Goal: Communication & Community: Answer question/provide support

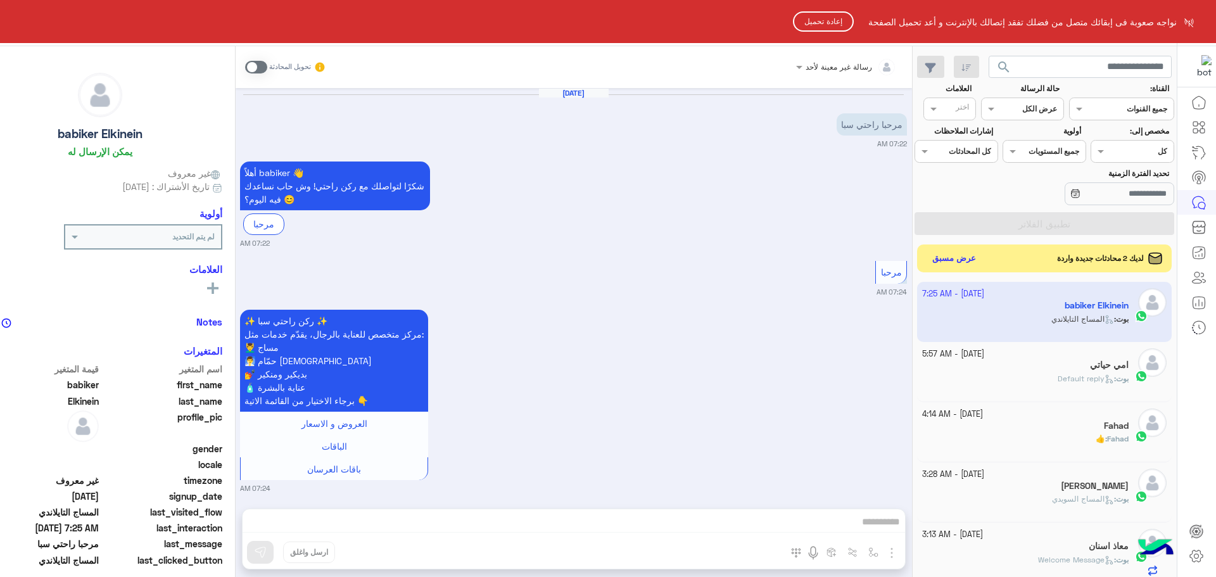
scroll to position [477, 0]
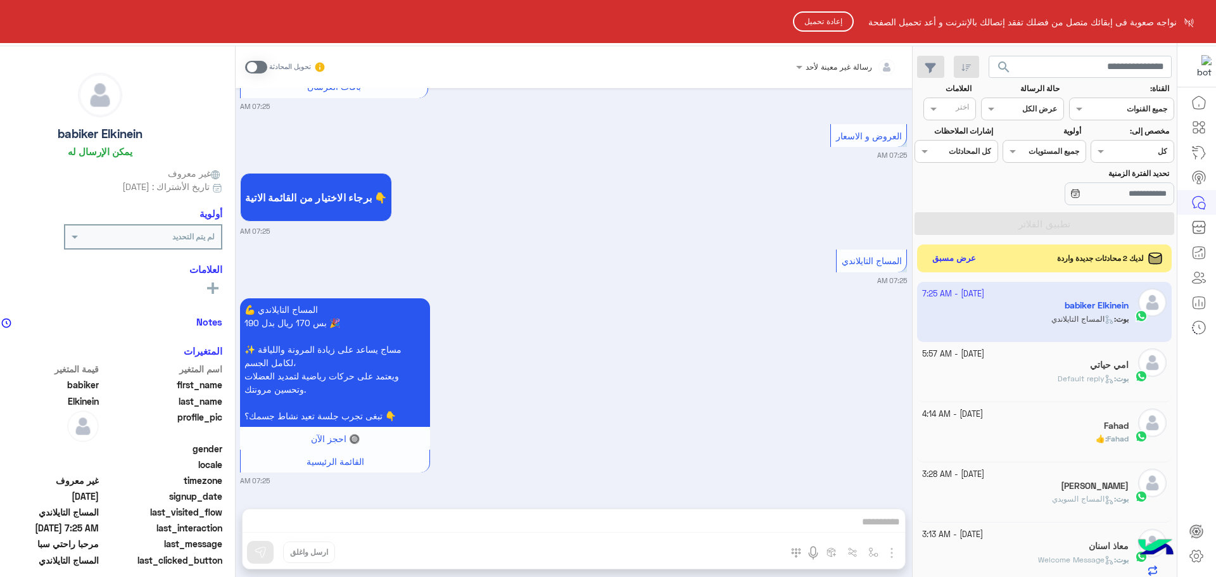
click at [953, 262] on html "نواجه صعوبة فى إبقائك متصل من فضلك تفقد إتصالك بالإنترنت و أعد تحميل الصفحة إعا…" at bounding box center [608, 288] width 1216 height 577
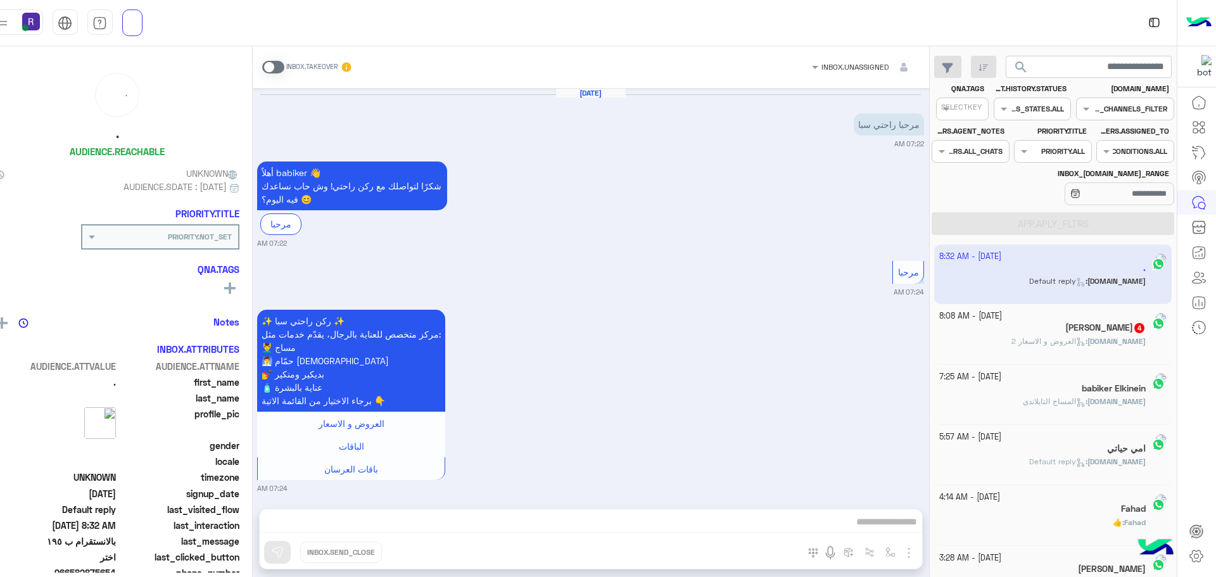
scroll to position [3192, 0]
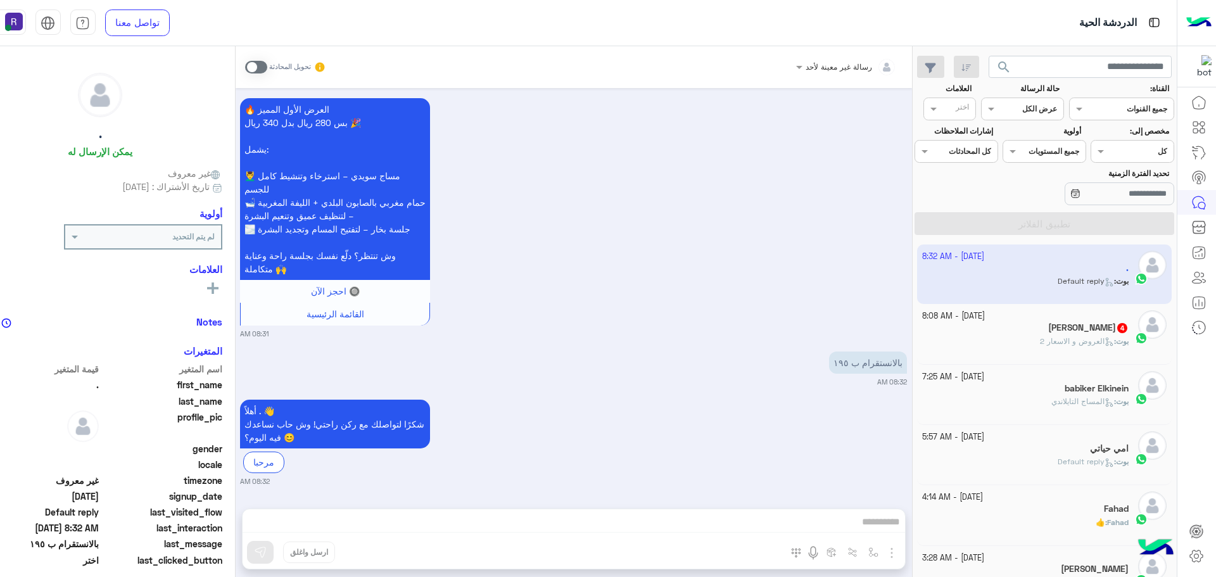
click at [1059, 326] on h5 "Hamza Rajput 4" at bounding box center [1088, 327] width 80 height 11
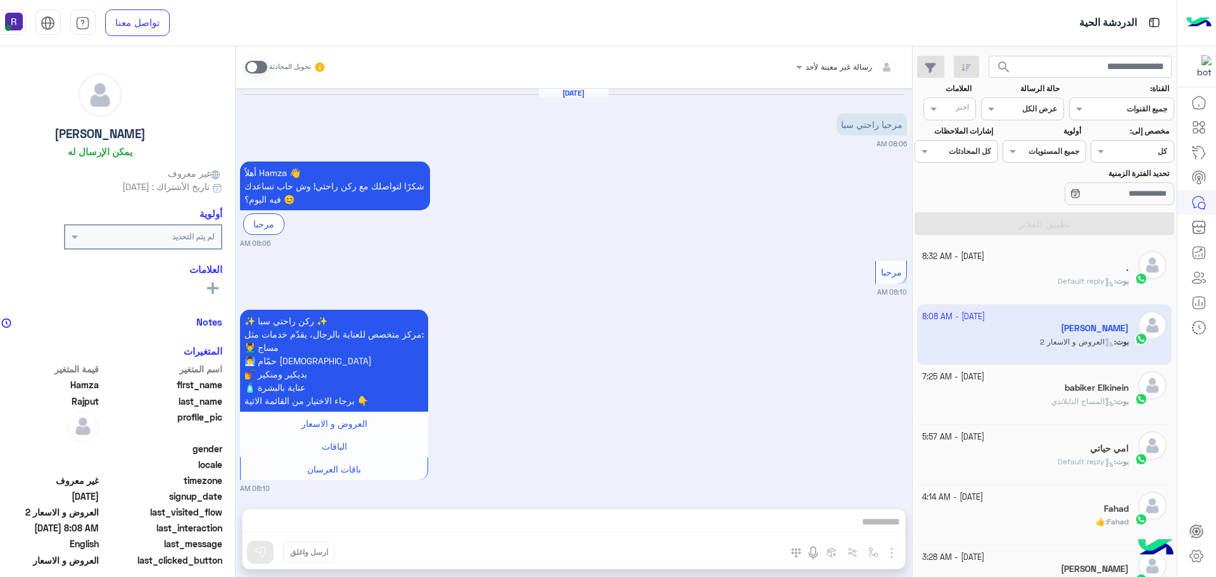
scroll to position [708, 0]
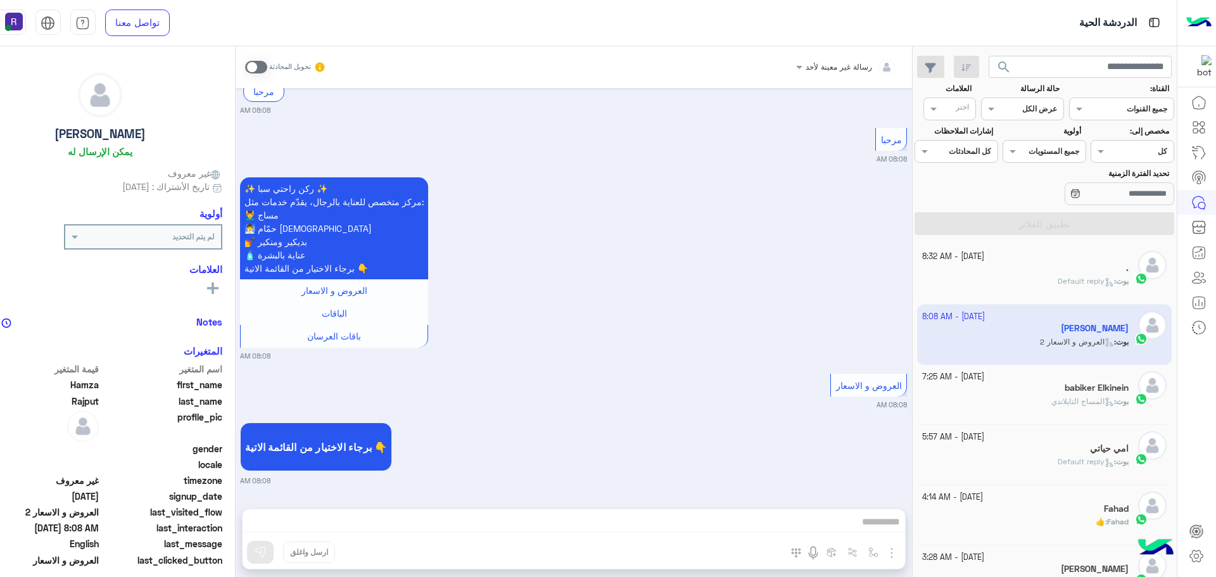
click at [1000, 393] on div "babiker Elkinein" at bounding box center [1025, 388] width 206 height 13
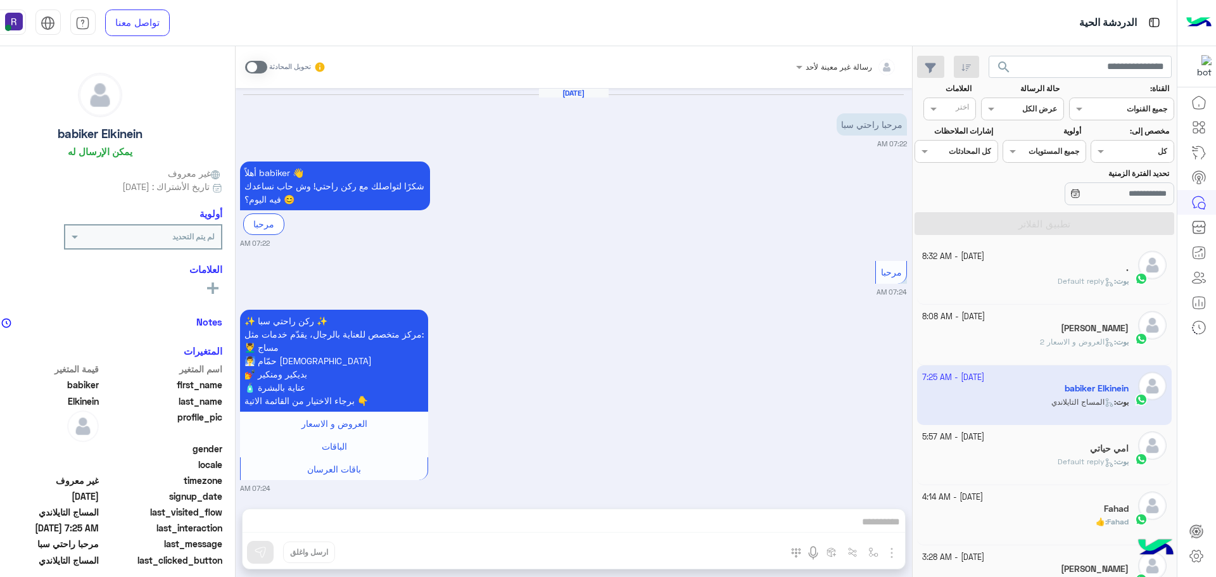
scroll to position [1829, 0]
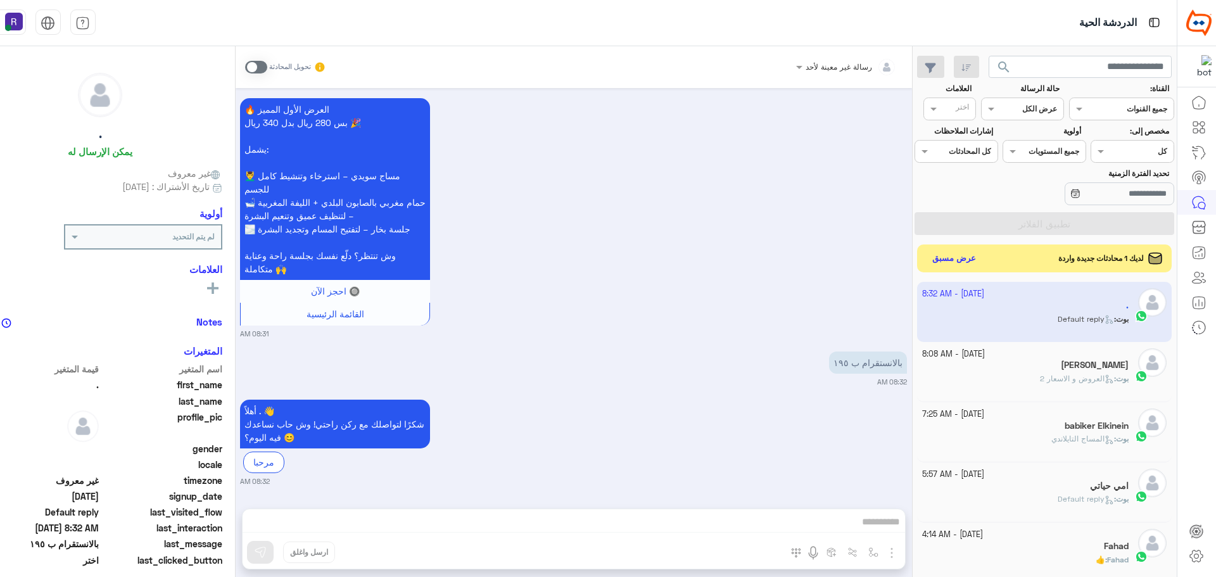
scroll to position [477, 0]
click at [945, 259] on button "عرض مسبق" at bounding box center [952, 257] width 53 height 17
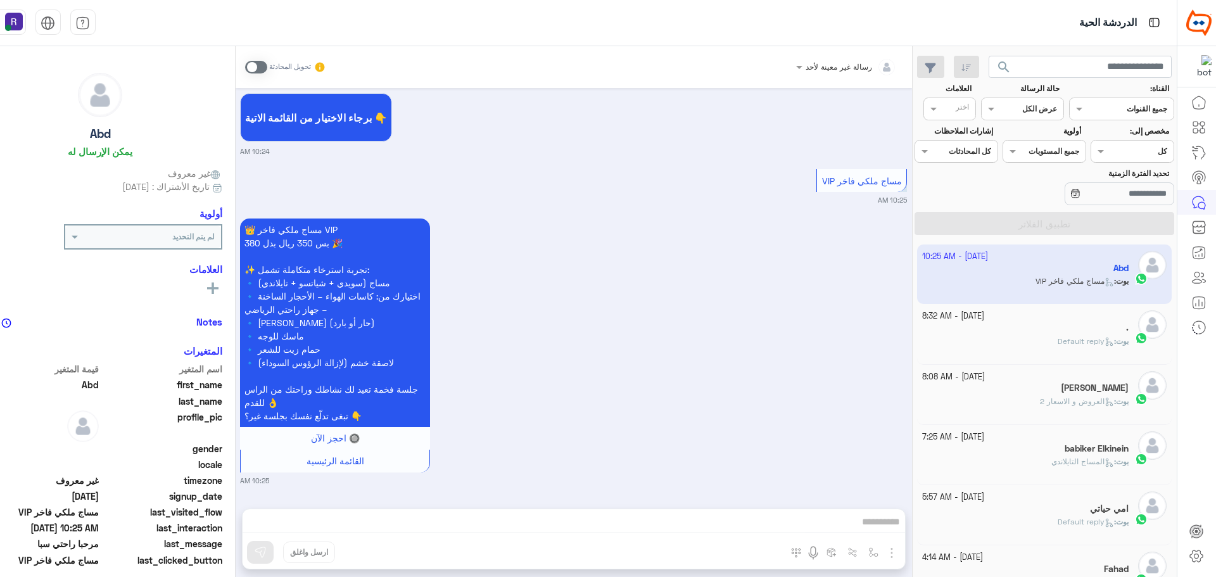
scroll to position [474, 0]
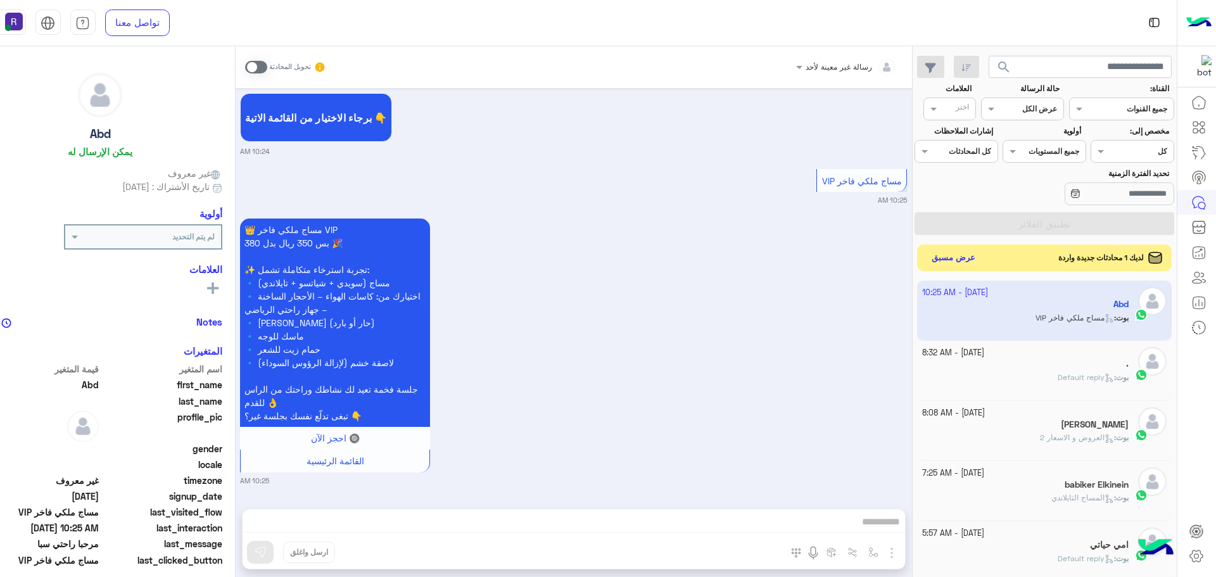
click at [949, 255] on button "عرض مسبق" at bounding box center [952, 257] width 53 height 17
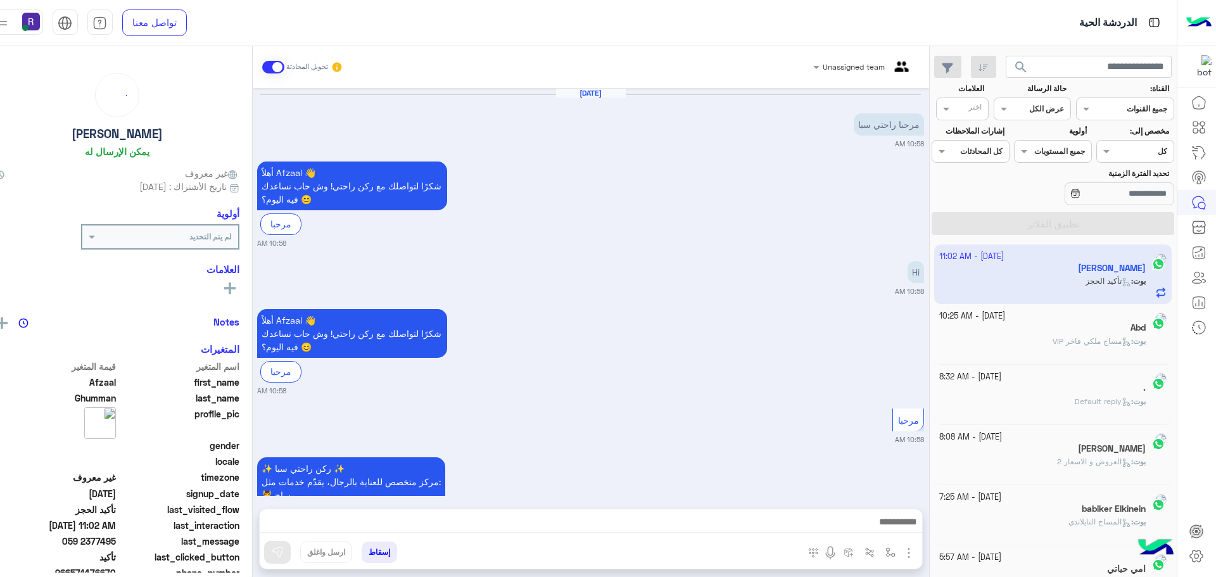
scroll to position [1162, 0]
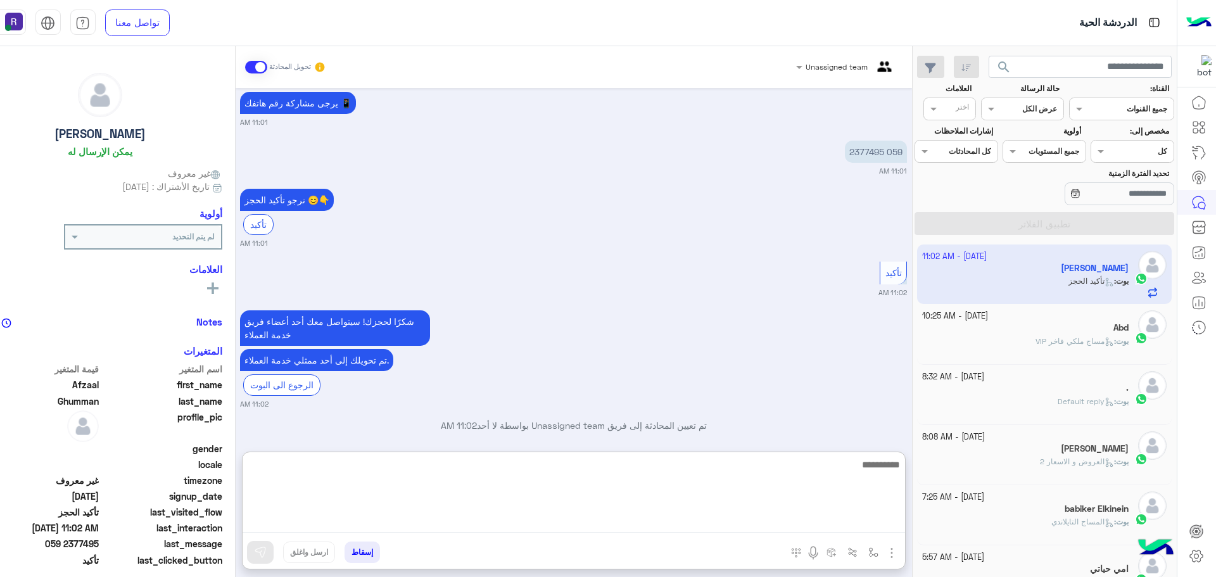
click at [694, 518] on textarea at bounding box center [574, 495] width 662 height 76
type textarea "**********"
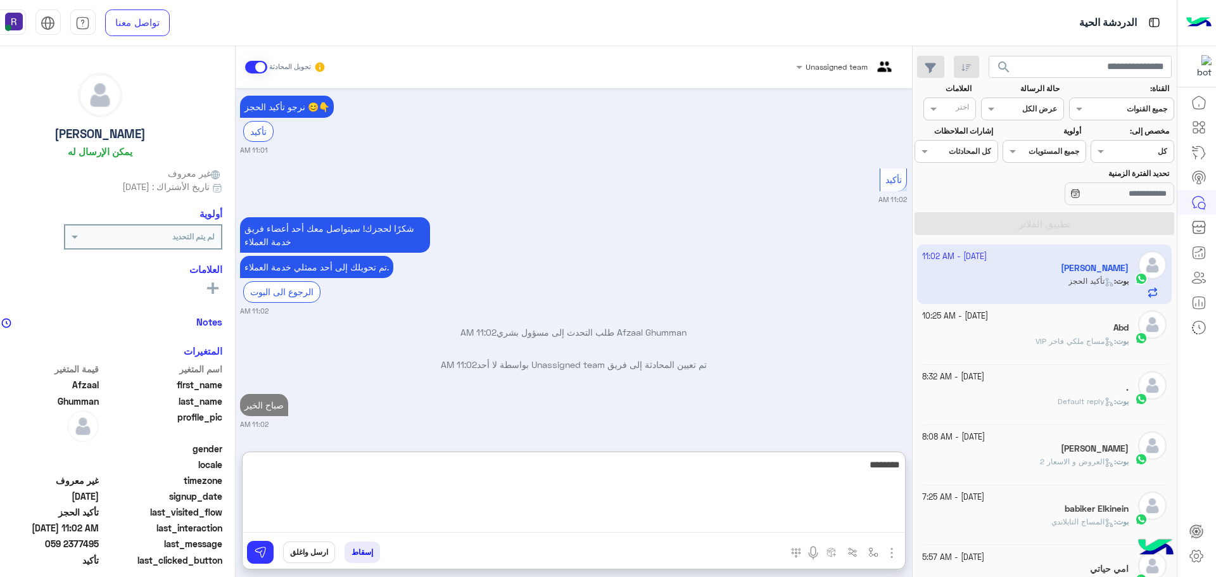
scroll to position [1300, 0]
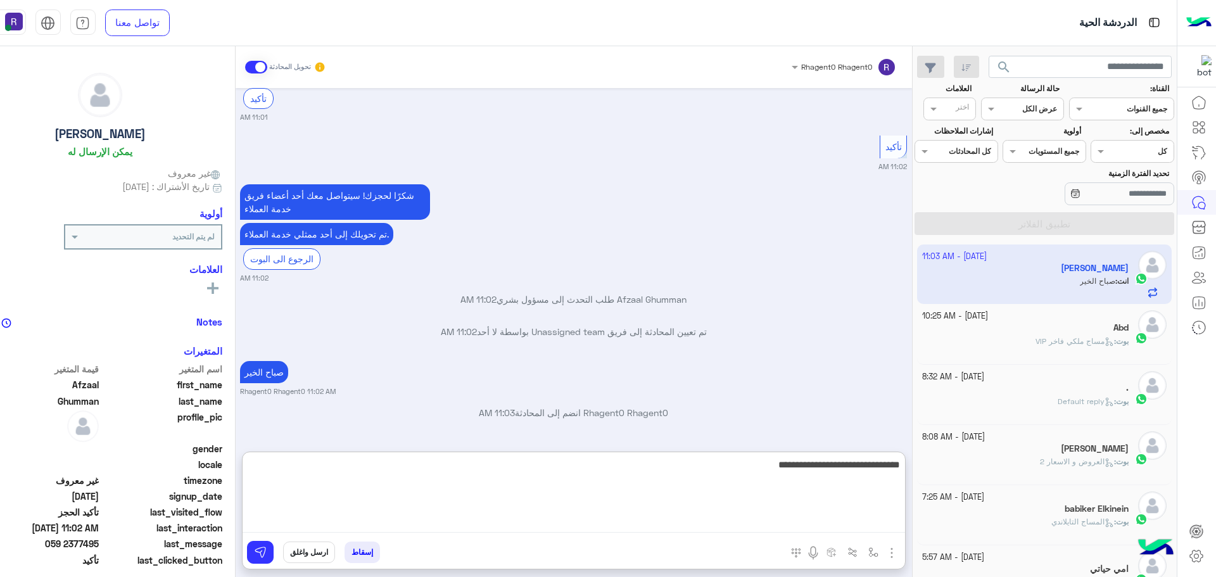
type textarea "**********"
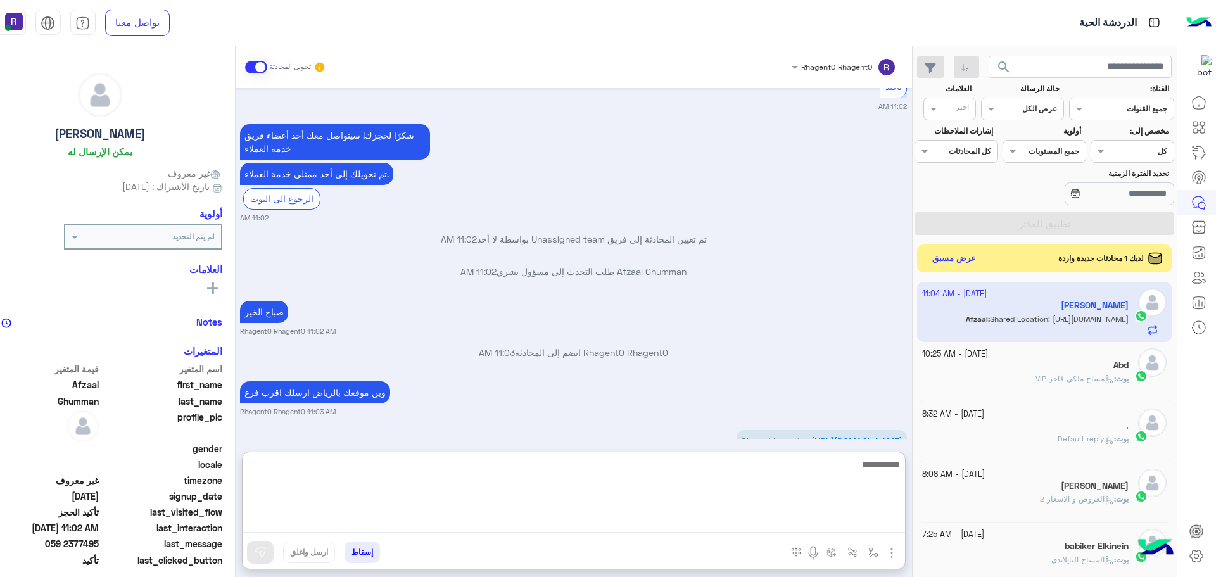
scroll to position [1423, 0]
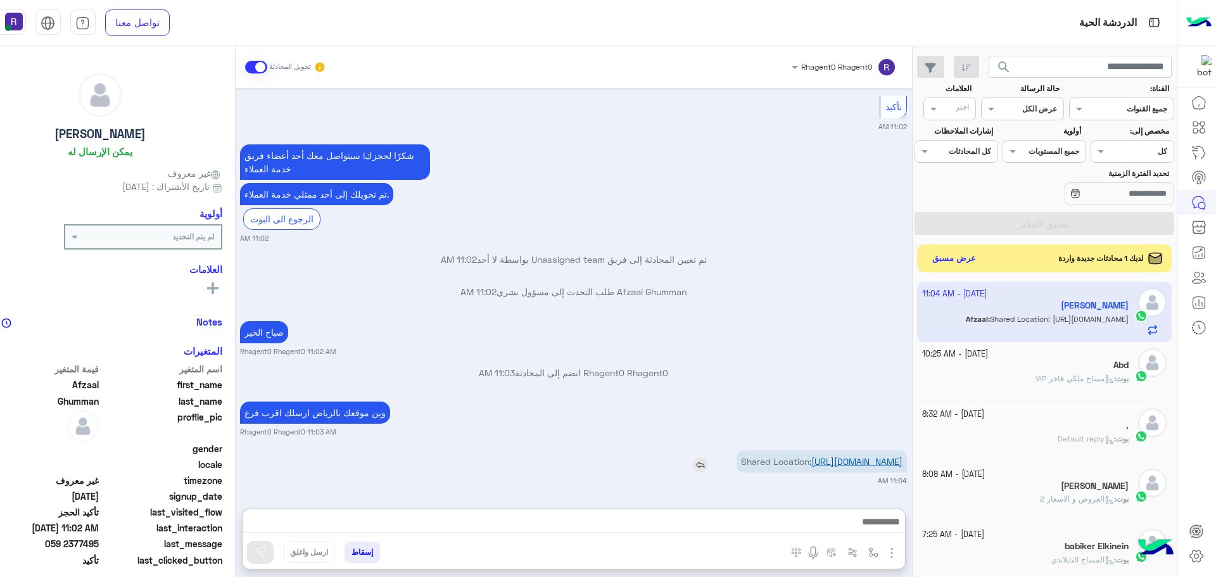
click at [823, 456] on link "https://maps.google.com/maps?q=24.5869158,46.5379372" at bounding box center [856, 461] width 91 height 11
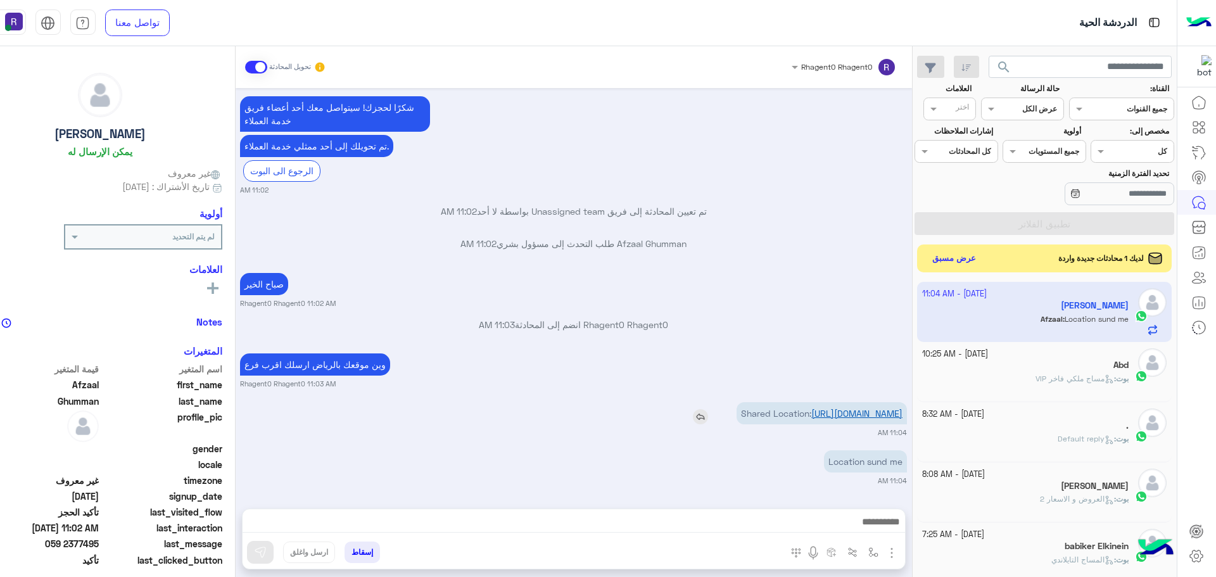
scroll to position [1415, 0]
click at [957, 260] on button "عرض مسبق" at bounding box center [952, 257] width 53 height 17
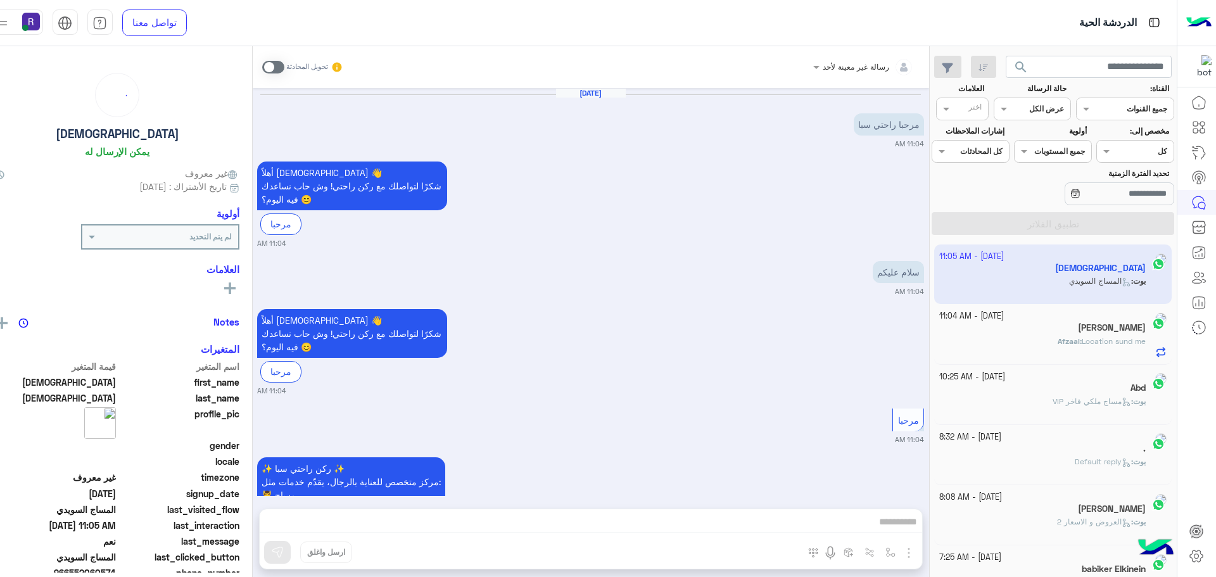
scroll to position [1401, 0]
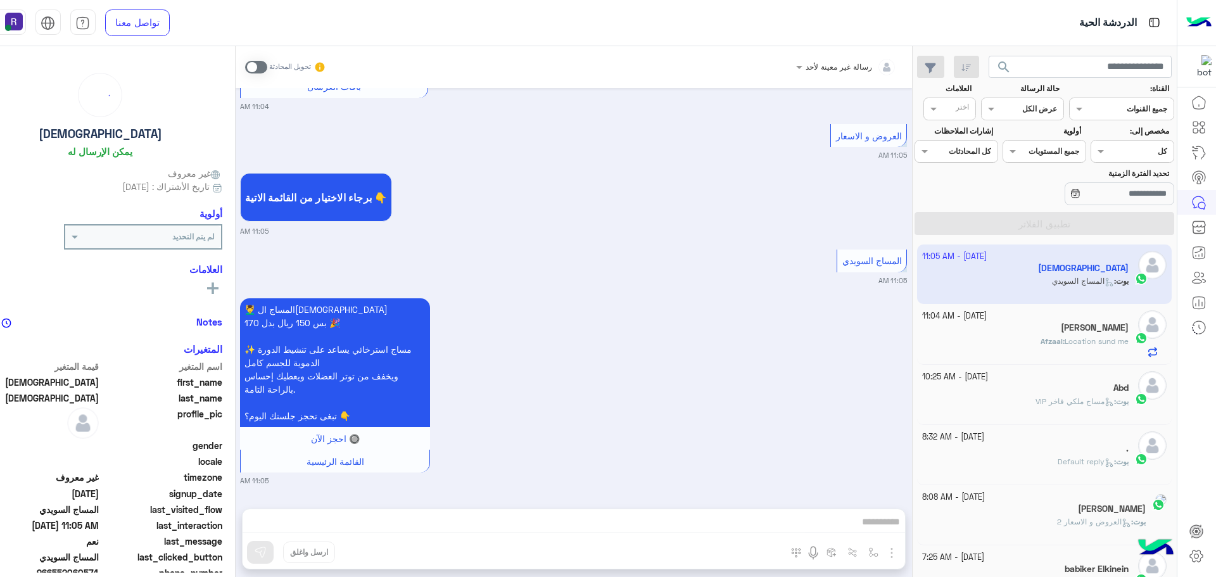
click at [988, 330] on div "Afzaal Ghumman" at bounding box center [1025, 328] width 206 height 13
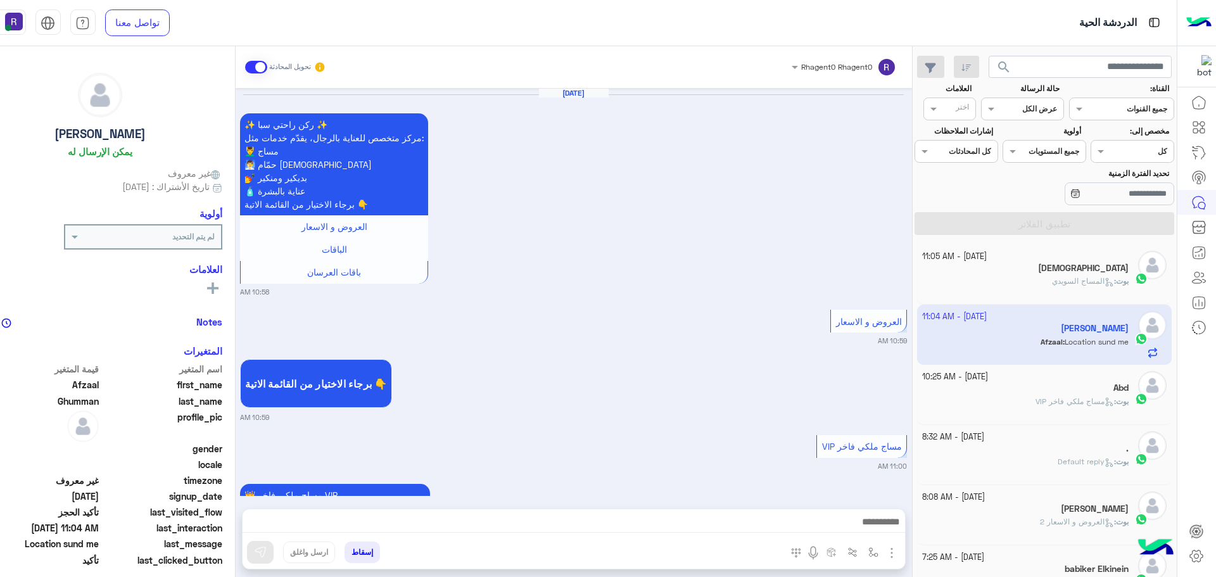
scroll to position [1070, 0]
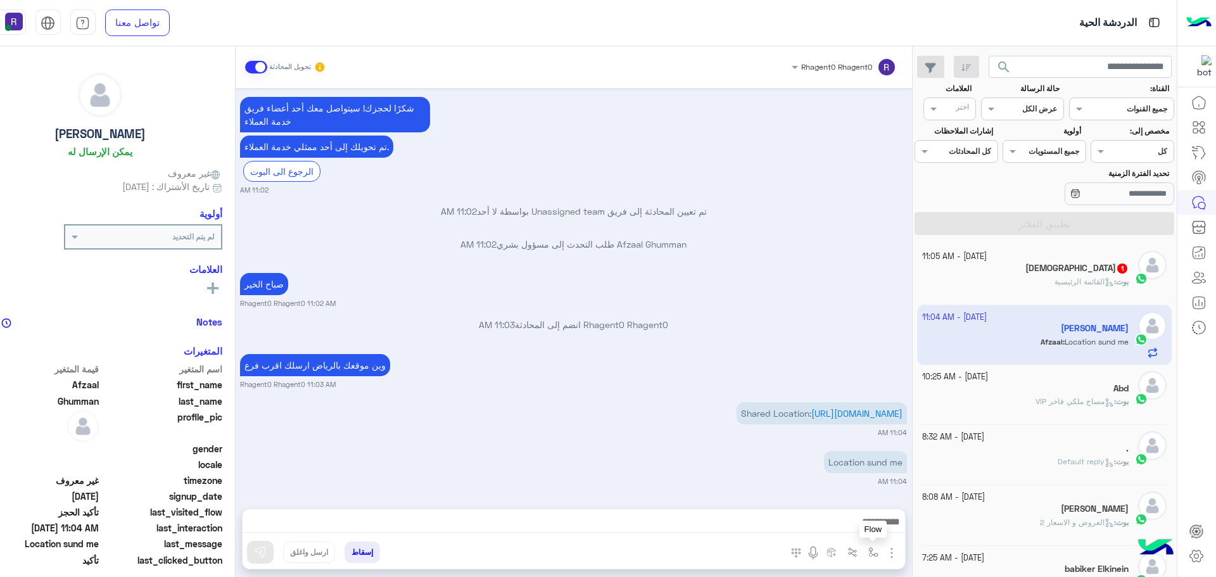
click at [868, 552] on img "button" at bounding box center [873, 552] width 10 height 10
click at [852, 522] on input "text" at bounding box center [844, 522] width 64 height 11
type input "***"
click at [869, 553] on img "button" at bounding box center [873, 552] width 10 height 10
click at [869, 552] on img "button" at bounding box center [873, 552] width 10 height 10
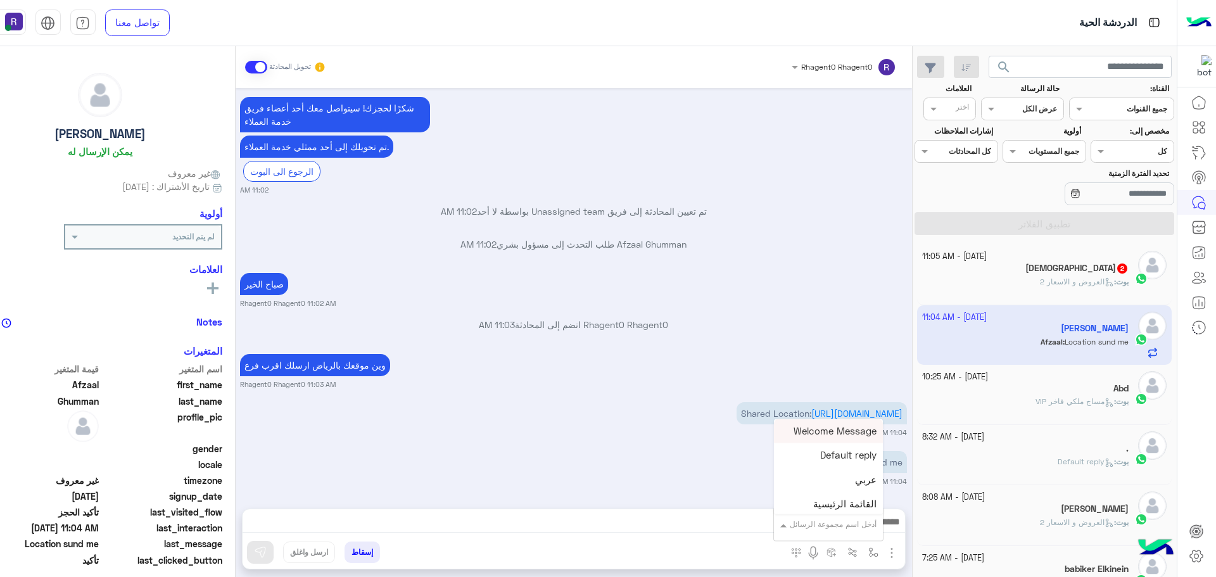
click at [845, 519] on input "text" at bounding box center [844, 522] width 64 height 11
type input "***"
click at [858, 506] on div "لبن" at bounding box center [836, 501] width 94 height 25
click at [871, 551] on img "button" at bounding box center [873, 552] width 10 height 10
click at [859, 523] on input "text" at bounding box center [851, 522] width 50 height 11
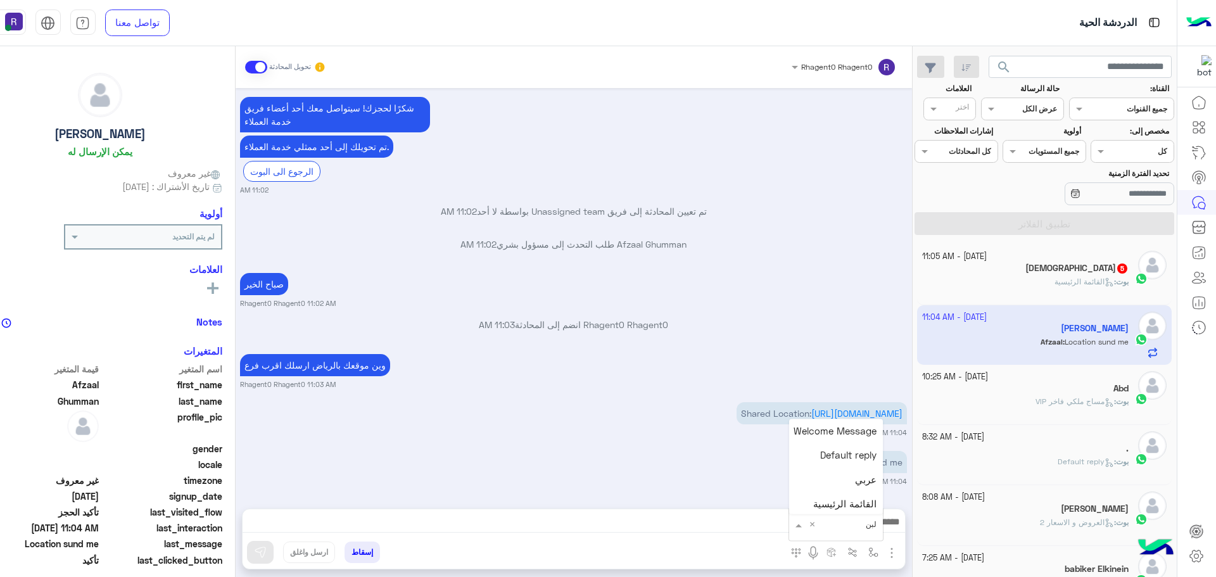
scroll to position [902, 0]
type textarea "***"
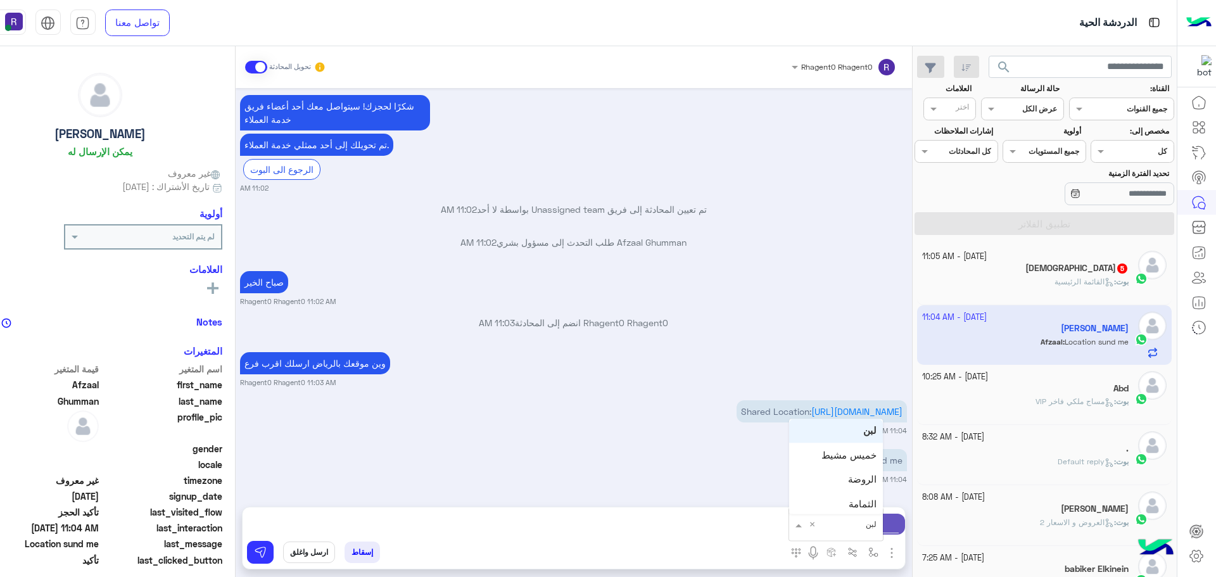
type input "*"
type input "***"
click at [845, 499] on div "لبن" at bounding box center [836, 501] width 94 height 25
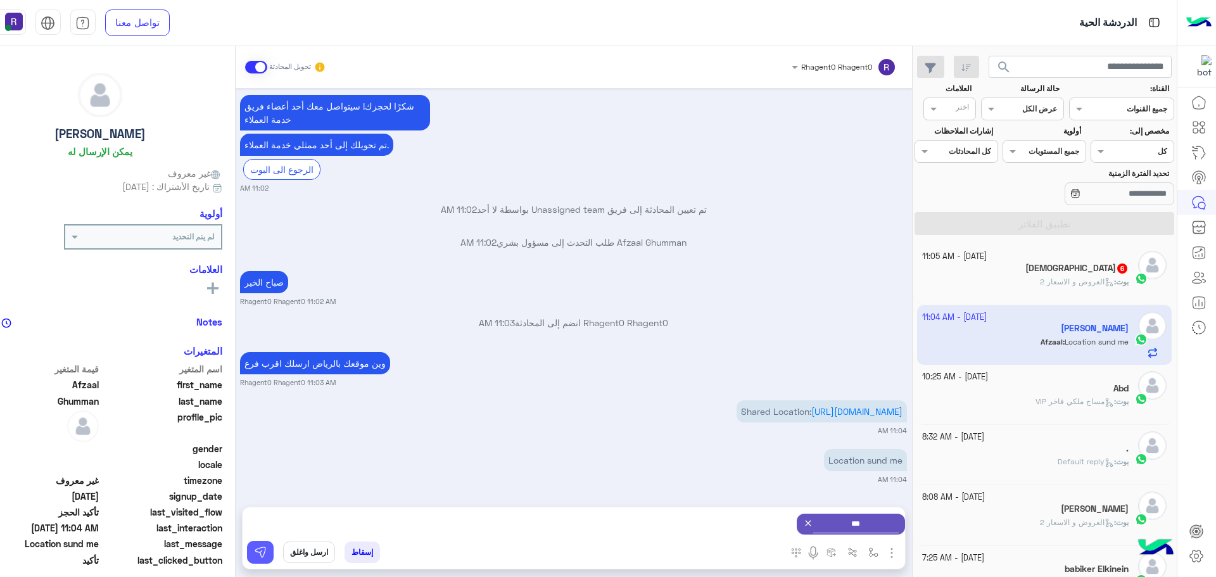
click at [254, 550] on img at bounding box center [260, 552] width 13 height 13
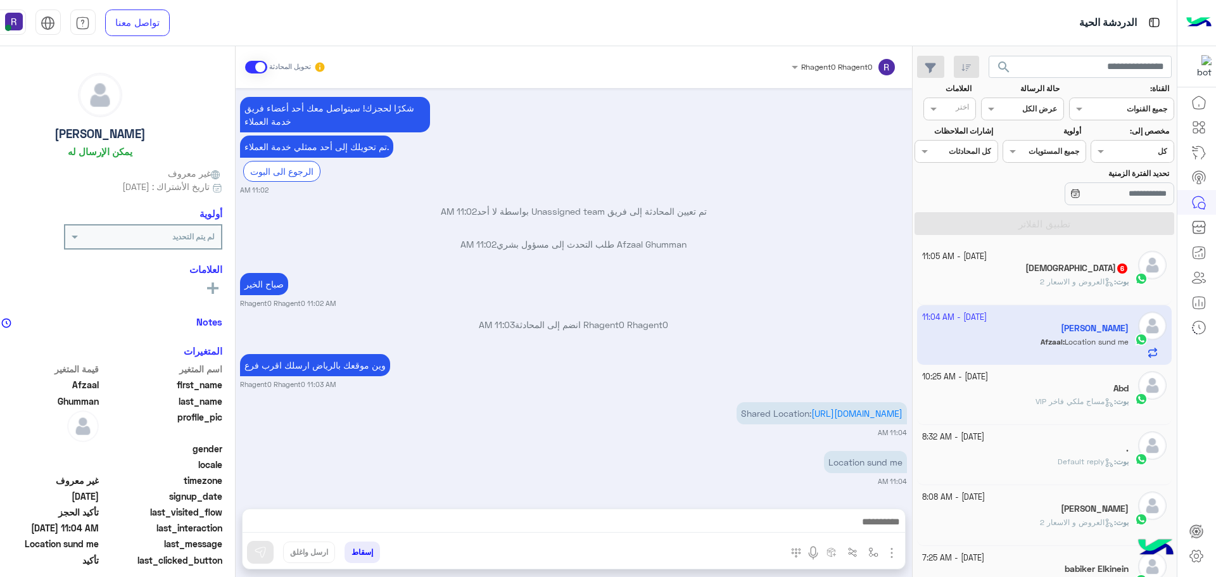
scroll to position [1070, 0]
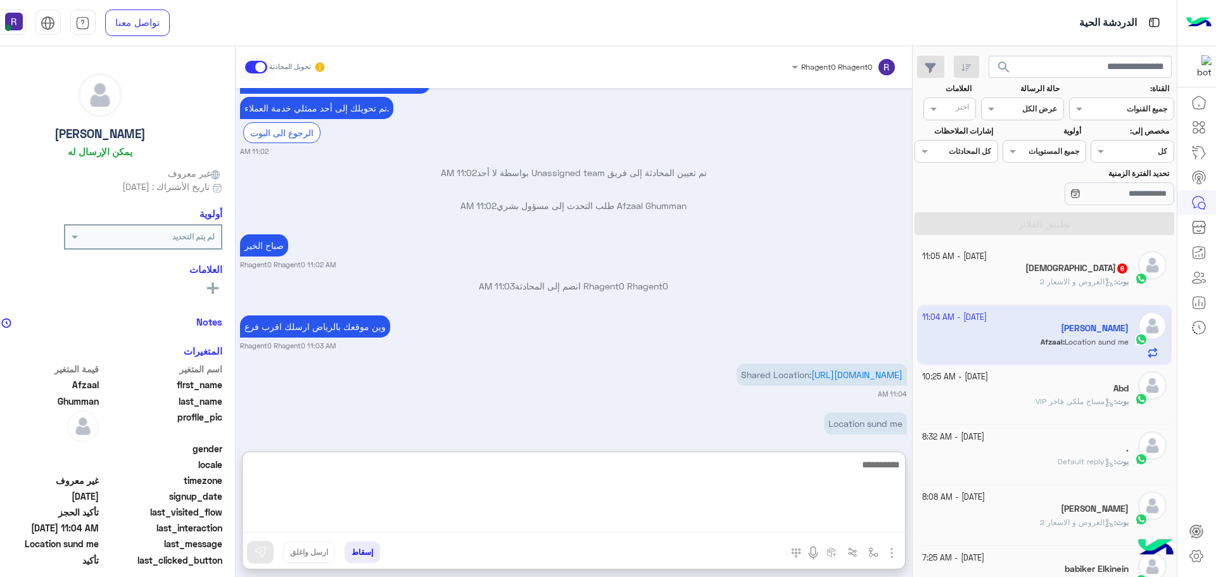
click at [576, 519] on textarea at bounding box center [574, 495] width 662 height 76
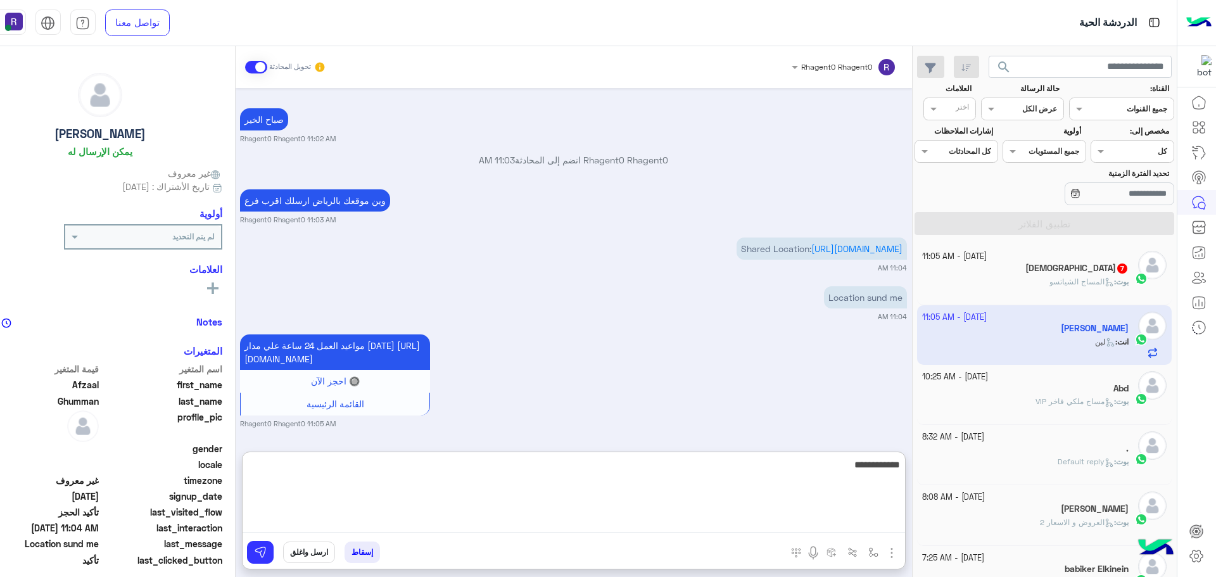
type textarea "**********"
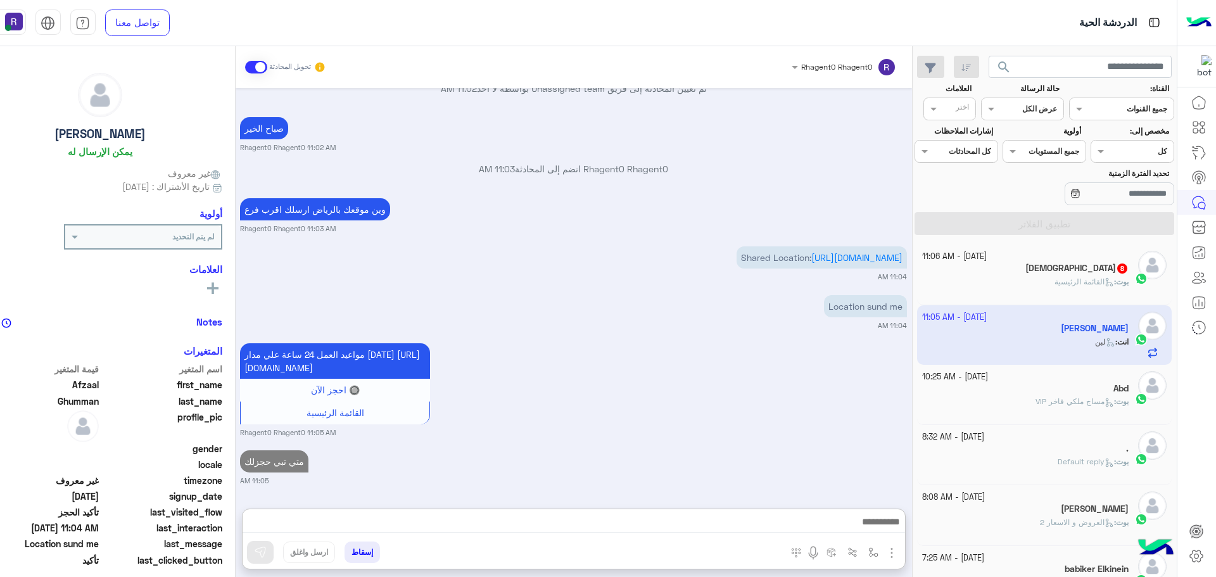
click at [1071, 277] on span "القائمة الرئيسية" at bounding box center [1084, 281] width 60 height 9
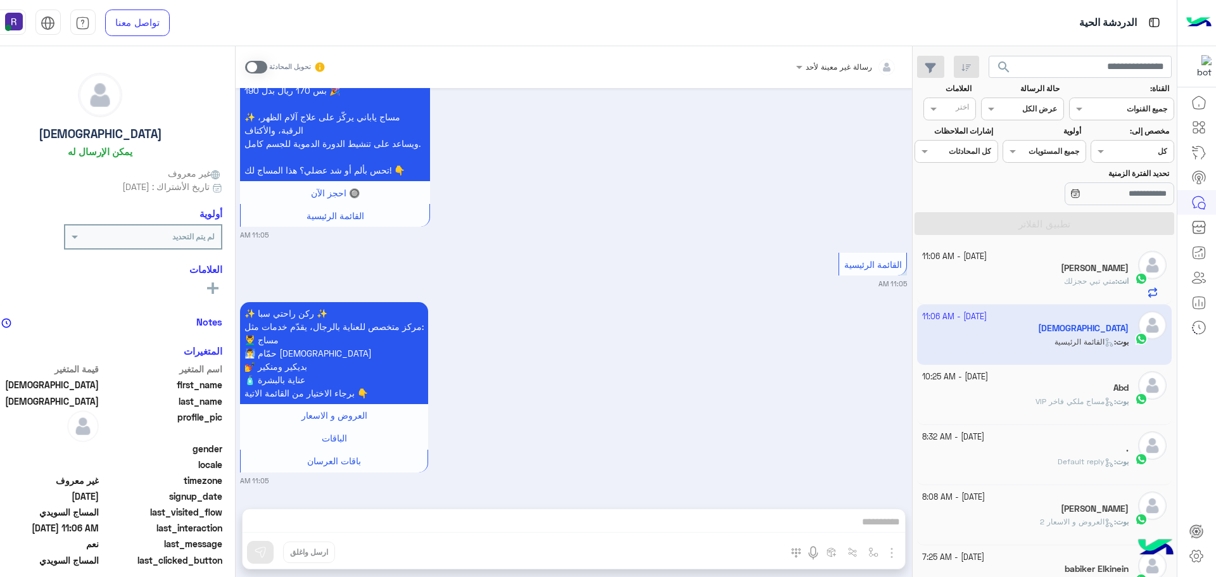
click at [1054, 275] on div "Afzaal Ghumman" at bounding box center [1025, 269] width 206 height 13
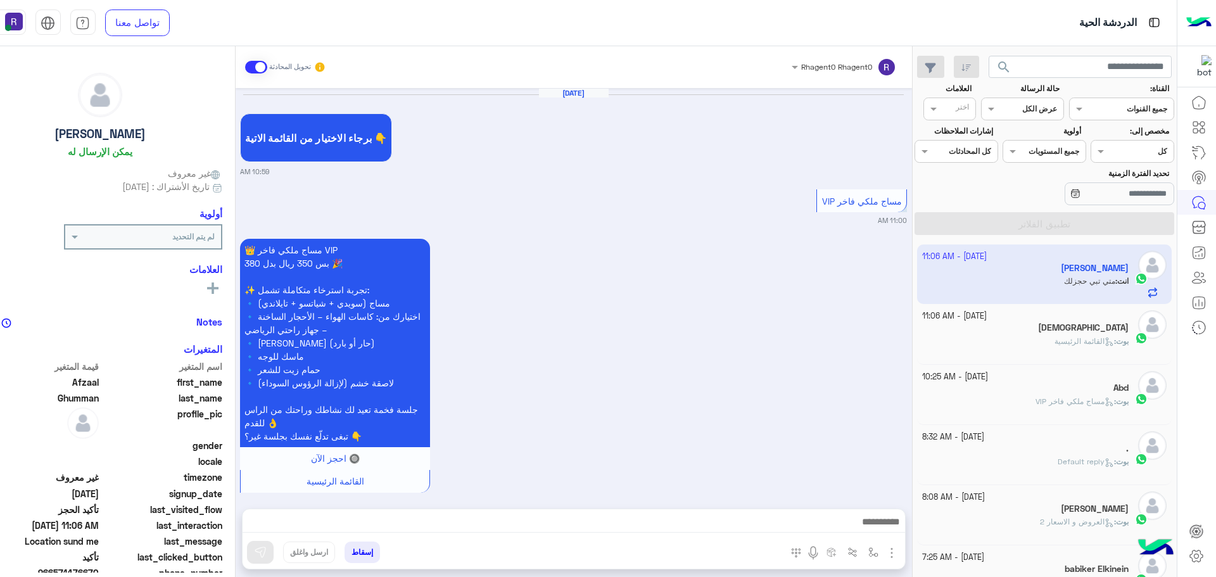
scroll to position [994, 0]
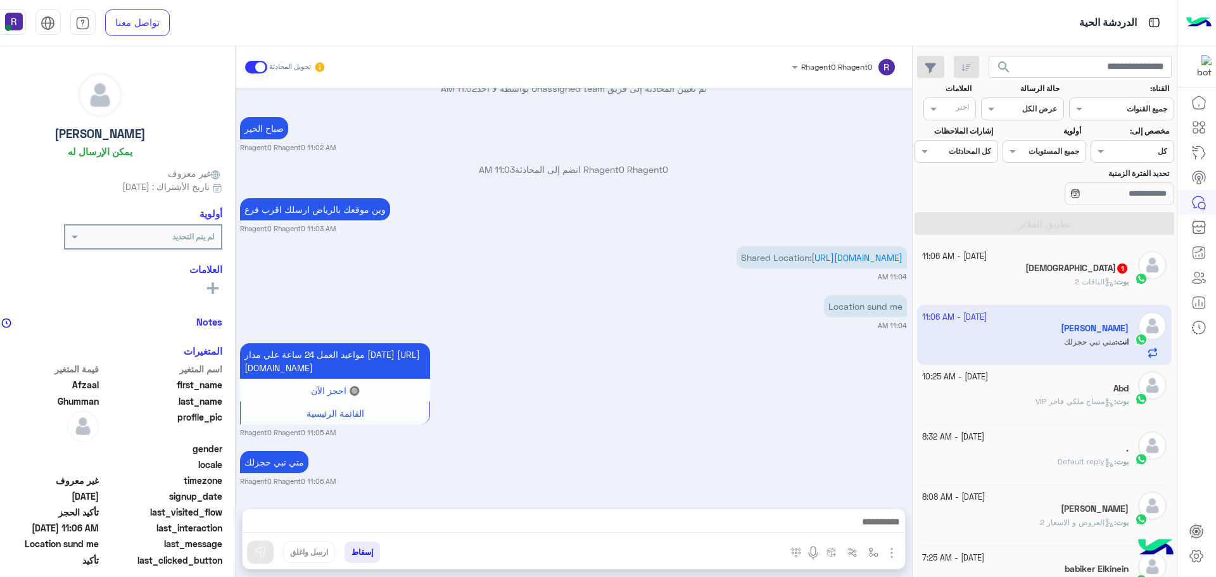
click at [1054, 275] on div "سبحان الله 1" at bounding box center [1025, 269] width 206 height 13
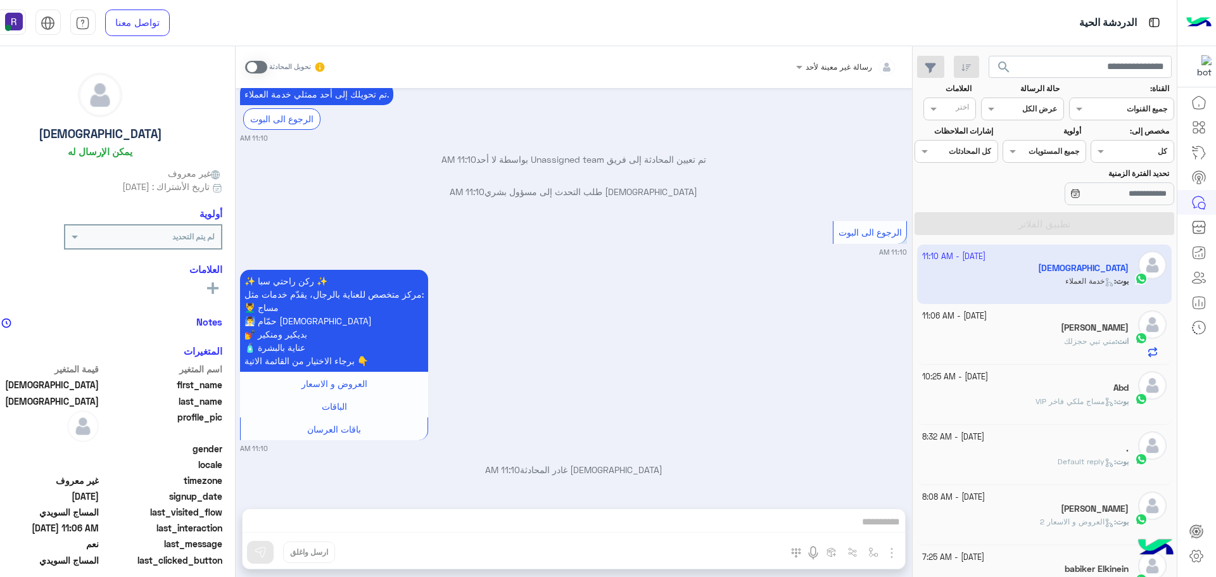
scroll to position [7354, 0]
click at [1009, 322] on div "Afzaal Ghumman" at bounding box center [1025, 328] width 206 height 13
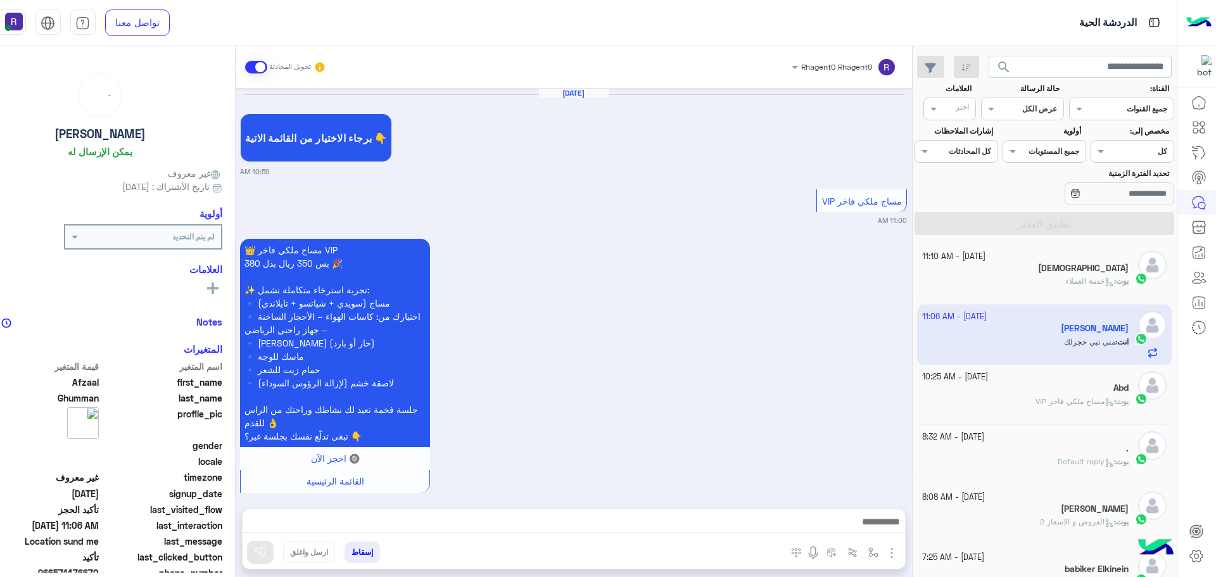
scroll to position [994, 0]
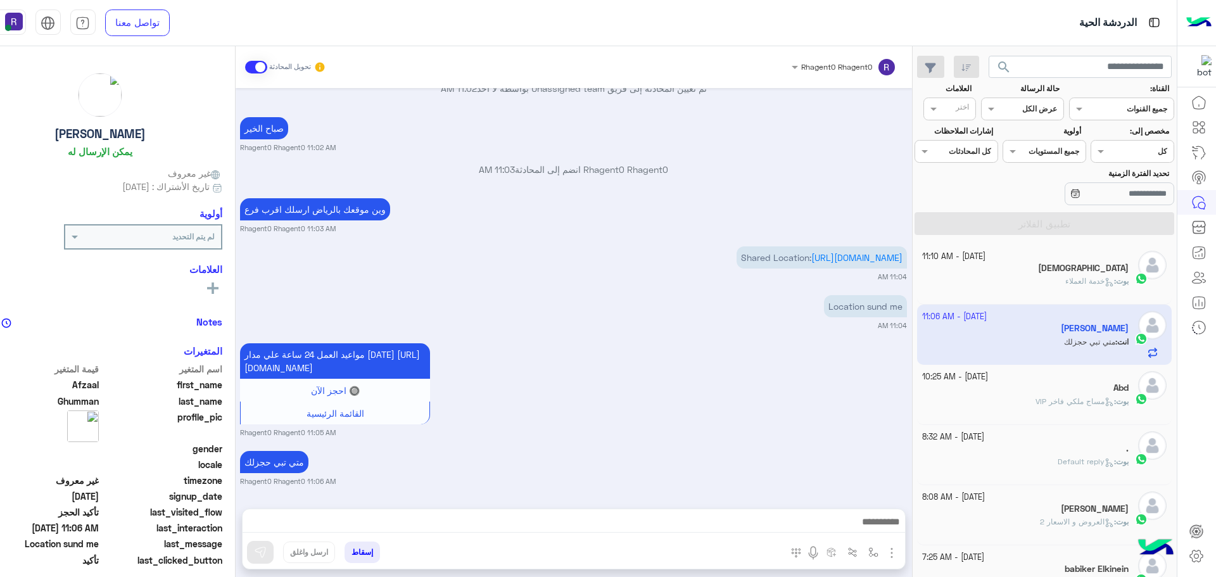
click at [1063, 397] on span "مساج ملكي فاخر VIP" at bounding box center [1074, 400] width 79 height 9
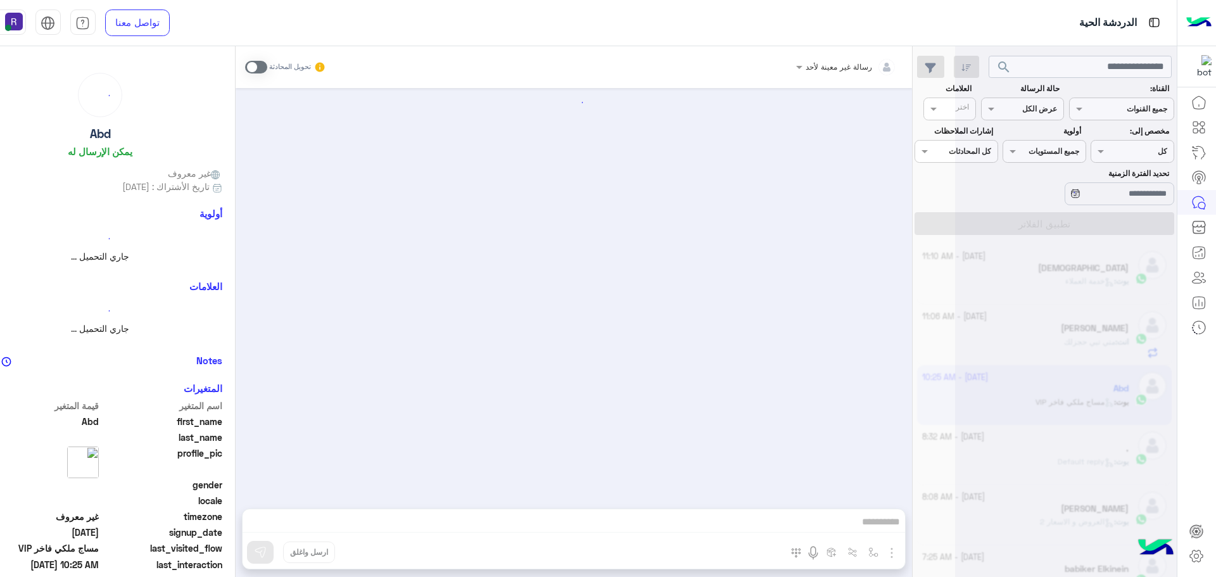
scroll to position [474, 0]
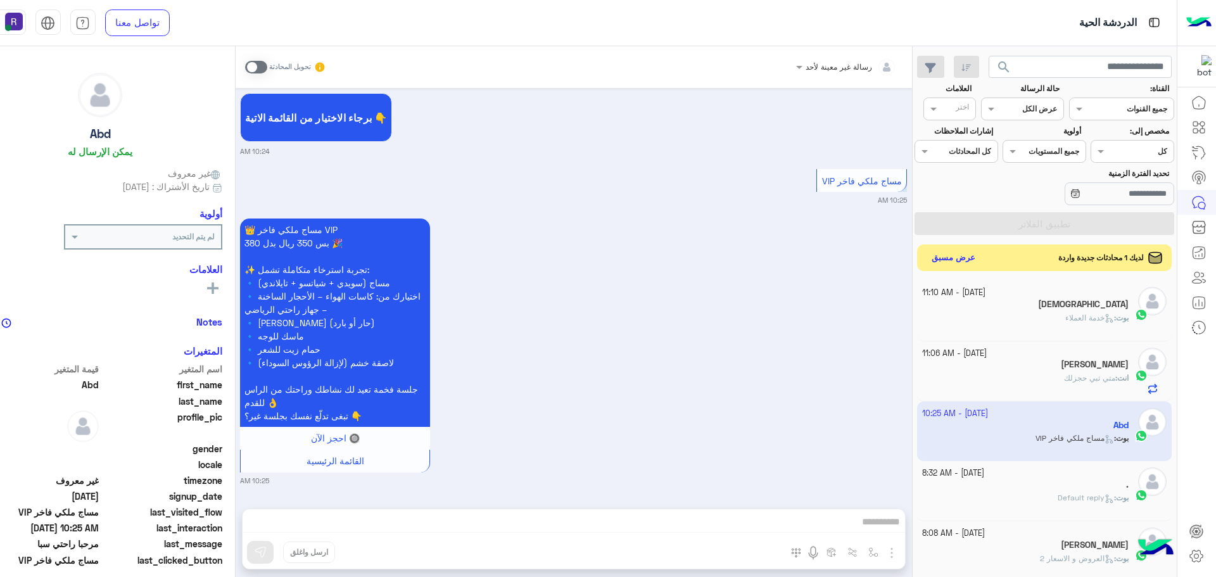
click at [952, 256] on button "عرض مسبق" at bounding box center [952, 257] width 53 height 17
